Goal: Task Accomplishment & Management: Use online tool/utility

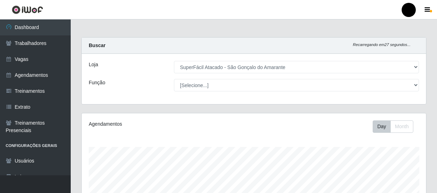
select select "408"
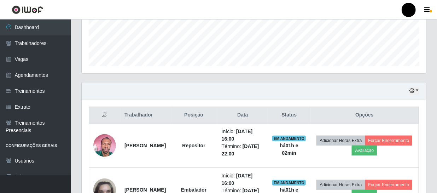
scroll to position [183, 0]
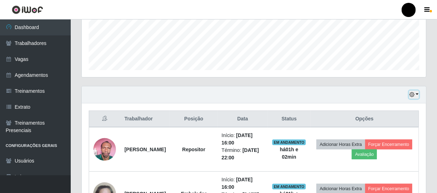
click at [417, 94] on button "button" at bounding box center [414, 95] width 10 height 8
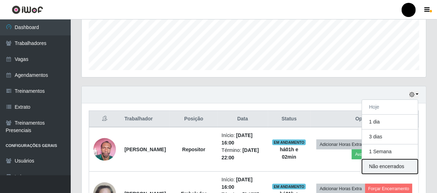
click at [392, 166] on button "Não encerrados" at bounding box center [390, 166] width 56 height 15
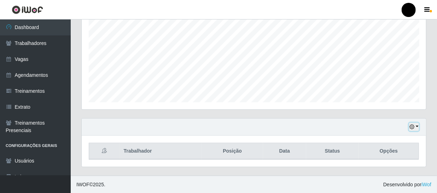
click at [419, 127] on button "button" at bounding box center [414, 127] width 10 height 8
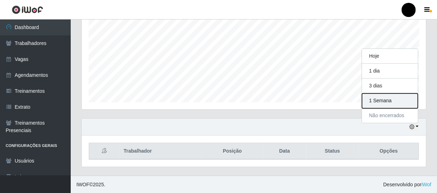
click at [383, 102] on button "1 Semana" at bounding box center [390, 100] width 56 height 15
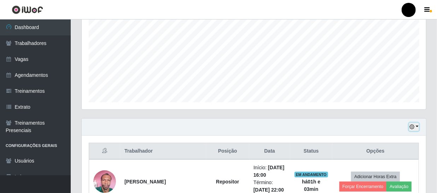
click at [417, 127] on button "button" at bounding box center [414, 127] width 10 height 8
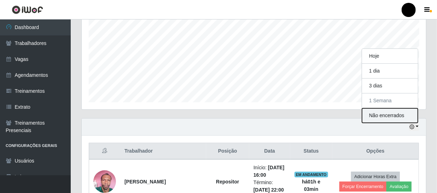
click at [397, 116] on button "Não encerrados" at bounding box center [390, 115] width 56 height 15
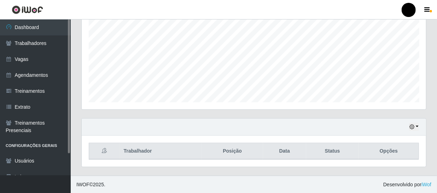
scroll to position [25, 0]
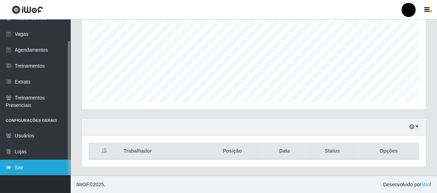
click at [33, 170] on link "Sair" at bounding box center [35, 168] width 71 height 16
